Goal: Find specific page/section: Find specific page/section

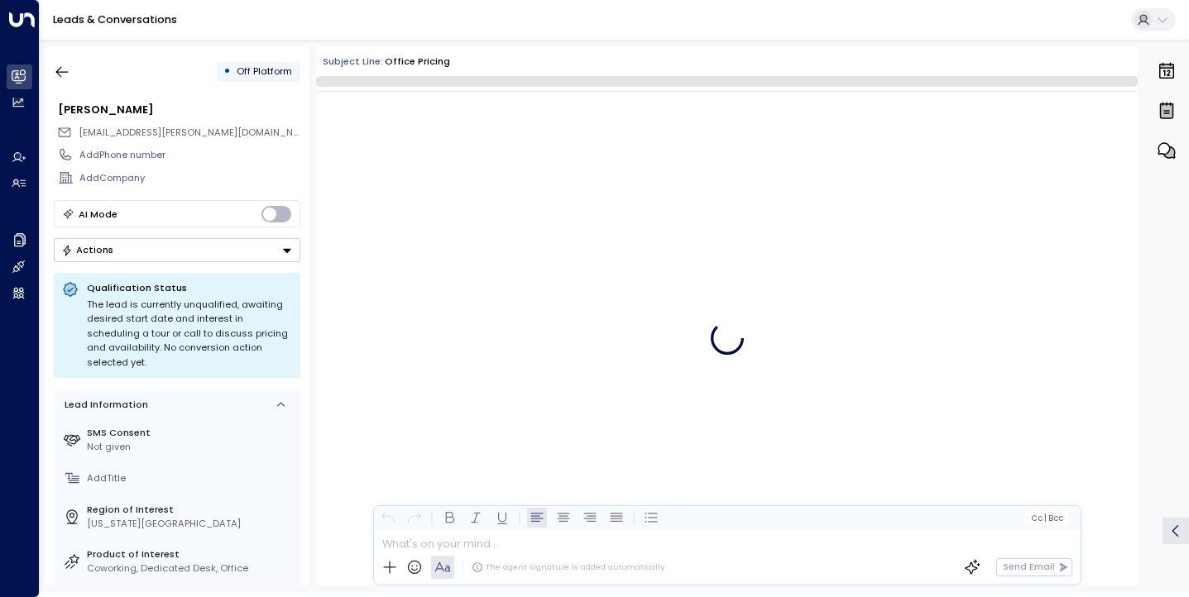
scroll to position [829, 0]
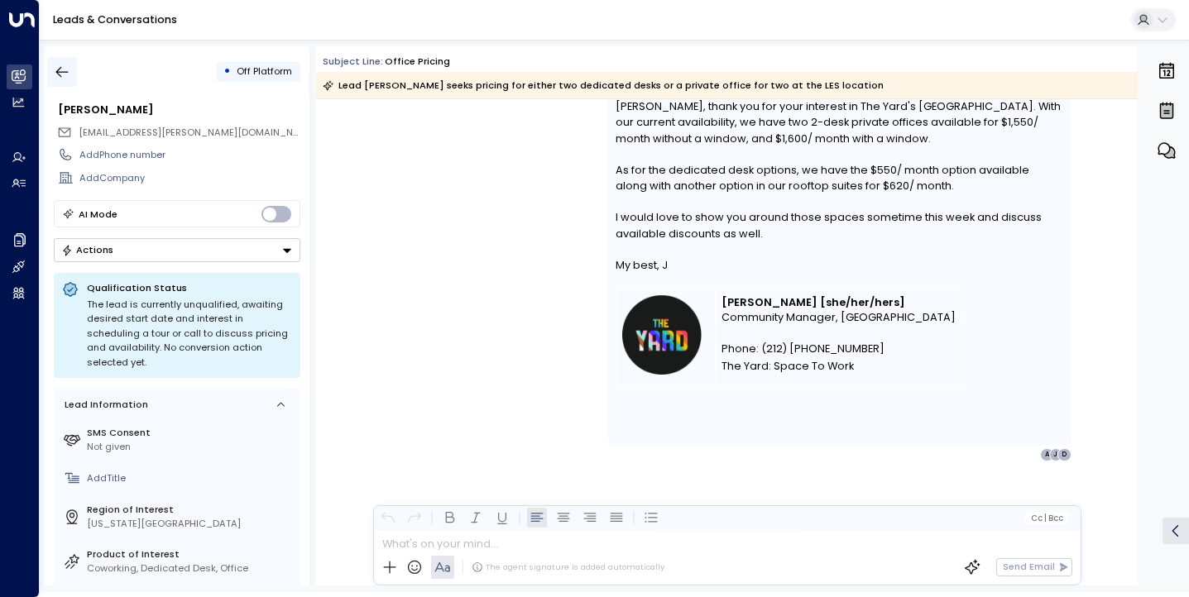
click at [65, 65] on icon "button" at bounding box center [62, 72] width 17 height 17
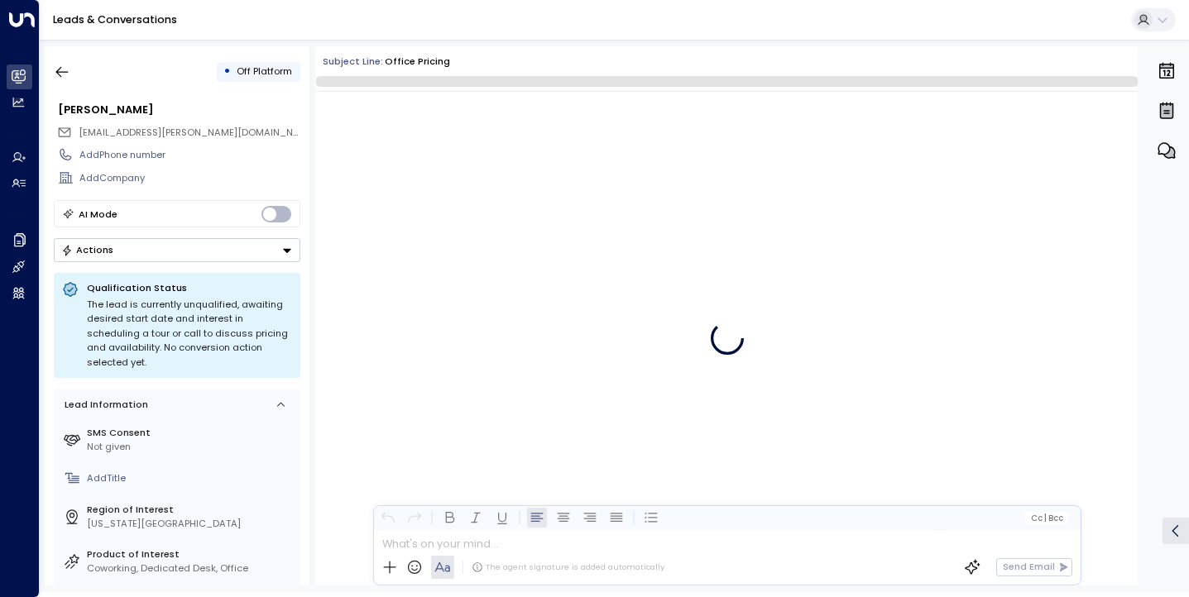
scroll to position [694, 0]
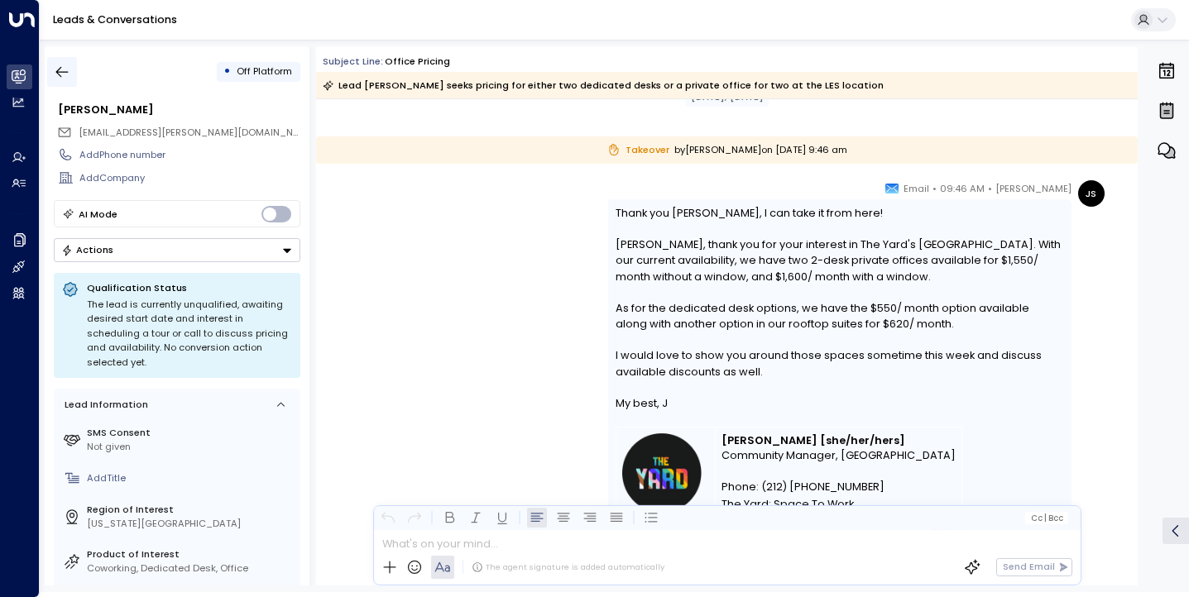
click at [65, 61] on button "button" at bounding box center [62, 72] width 30 height 30
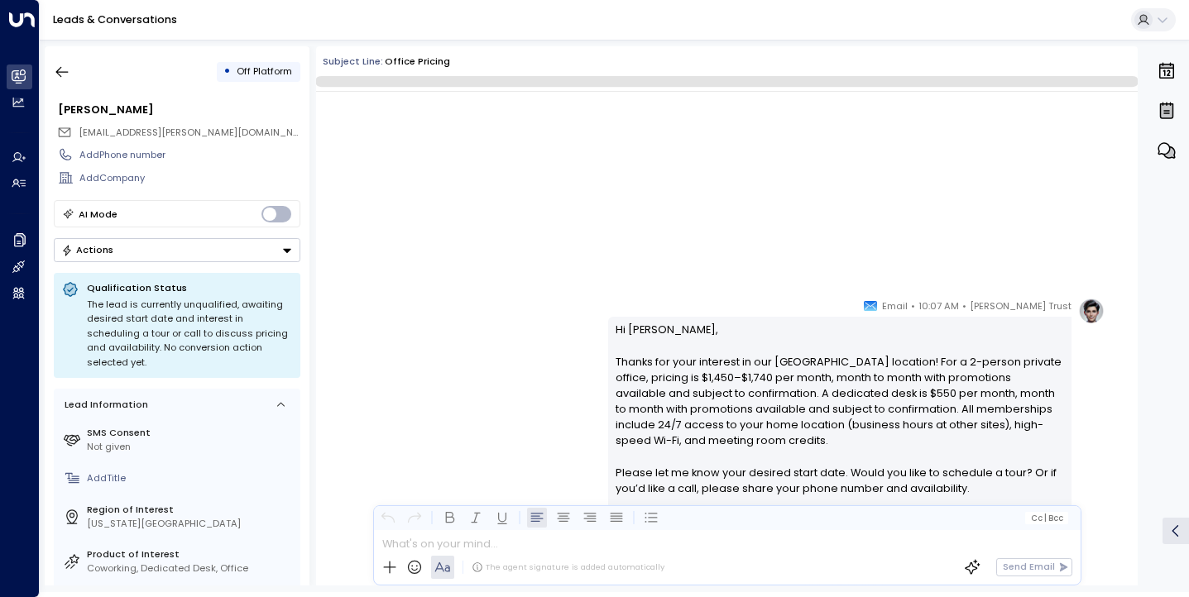
scroll to position [832, 0]
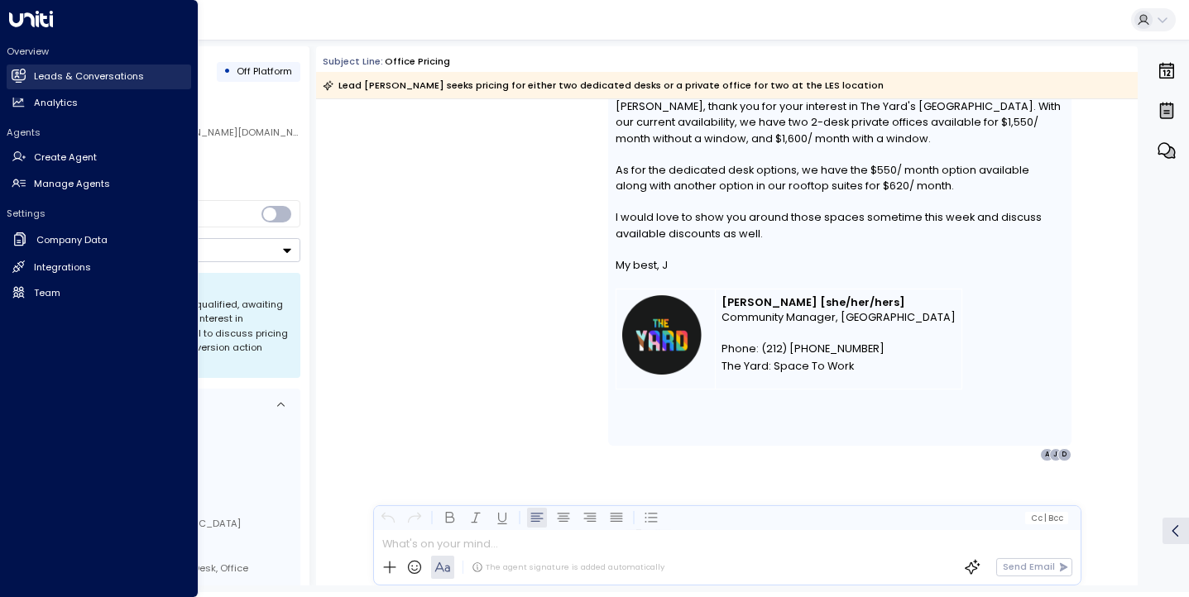
click at [50, 79] on h2 "Leads & Conversations" at bounding box center [89, 77] width 110 height 14
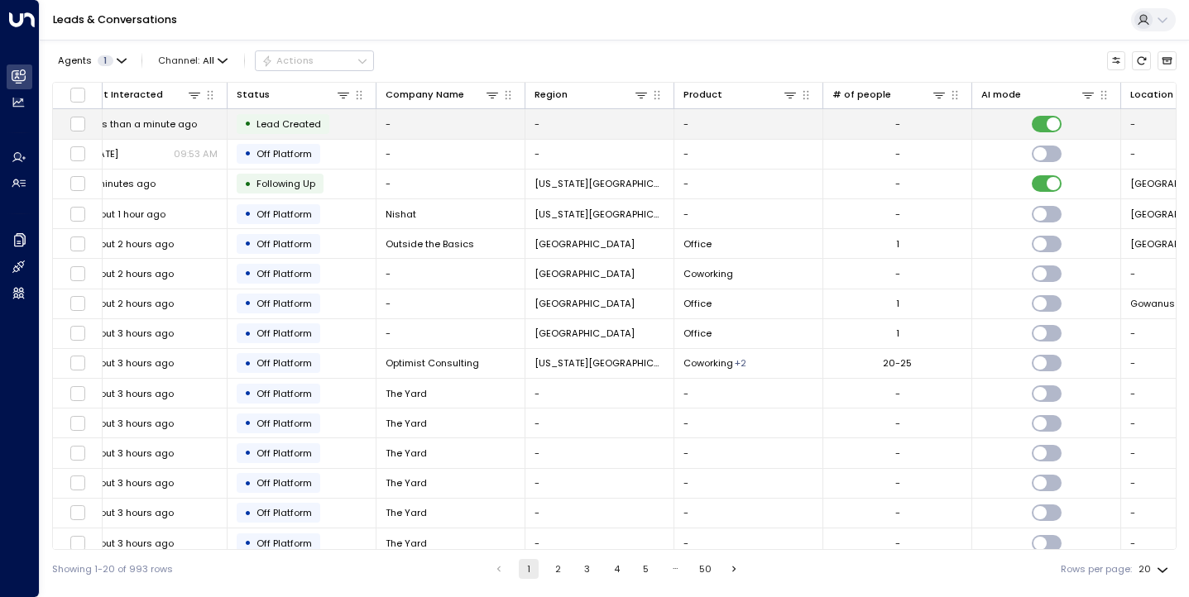
scroll to position [0, 428]
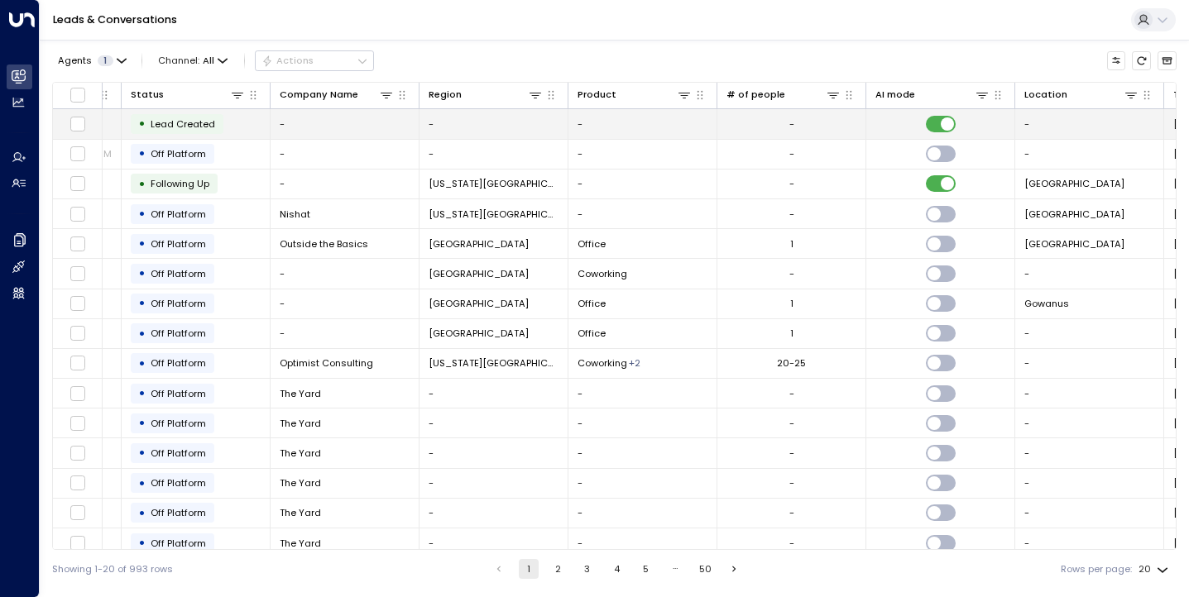
click at [952, 133] on td at bounding box center [940, 123] width 149 height 29
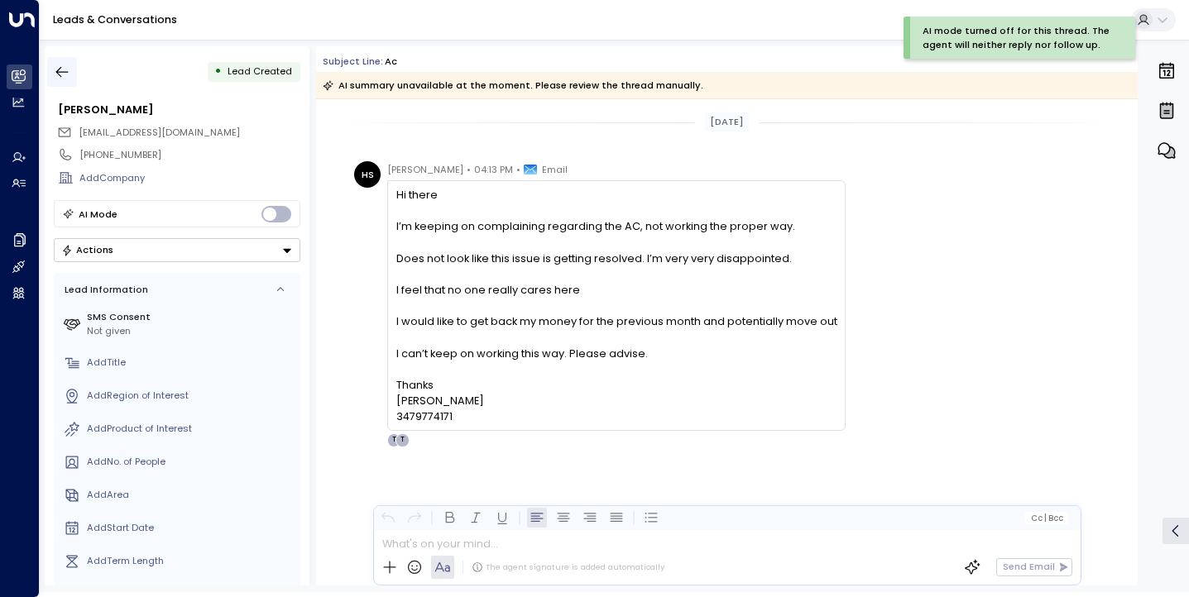
click at [63, 72] on icon "button" at bounding box center [62, 72] width 12 height 11
